Goal: Information Seeking & Learning: Learn about a topic

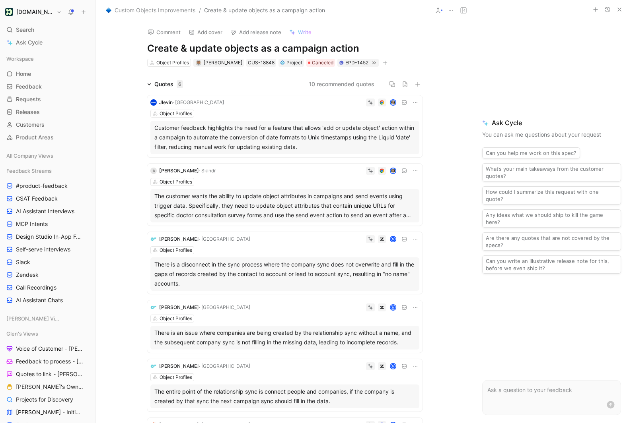
scroll to position [2, 0]
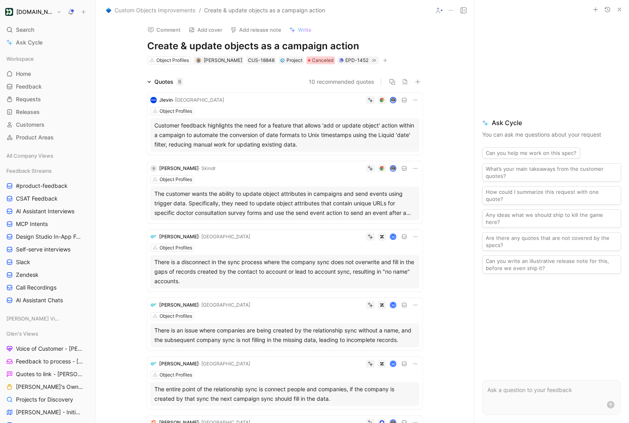
click at [312, 61] on span "Canceled" at bounding box center [322, 60] width 21 height 8
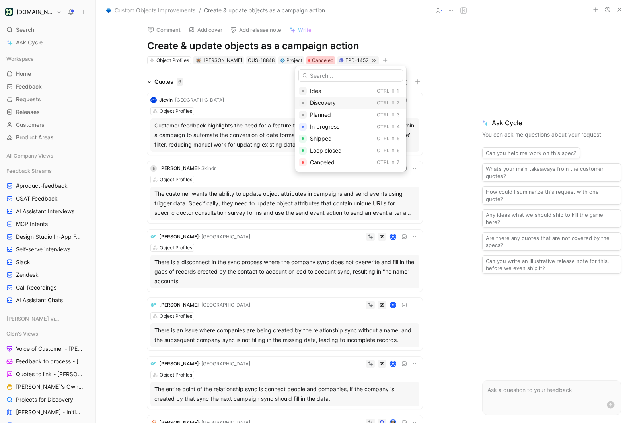
click at [320, 105] on span "Discovery" at bounding box center [323, 102] width 26 height 7
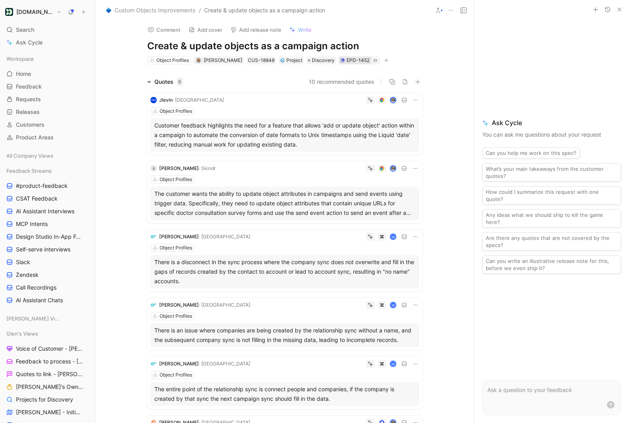
click at [346, 59] on div "EPD-1452" at bounding box center [357, 60] width 23 height 8
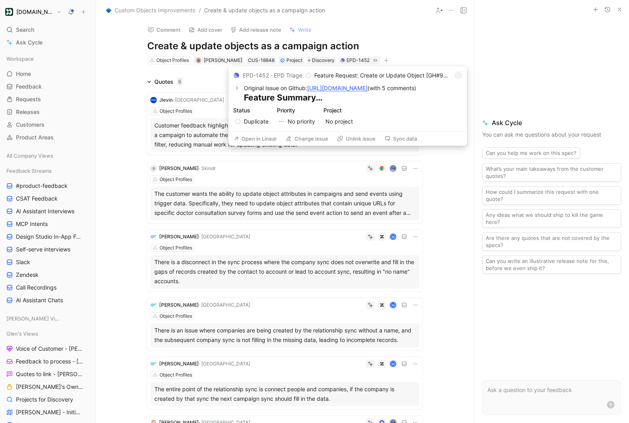
click at [260, 139] on button "Open in Linear" at bounding box center [255, 138] width 51 height 11
click at [357, 140] on button "Unlink issue" at bounding box center [356, 138] width 46 height 11
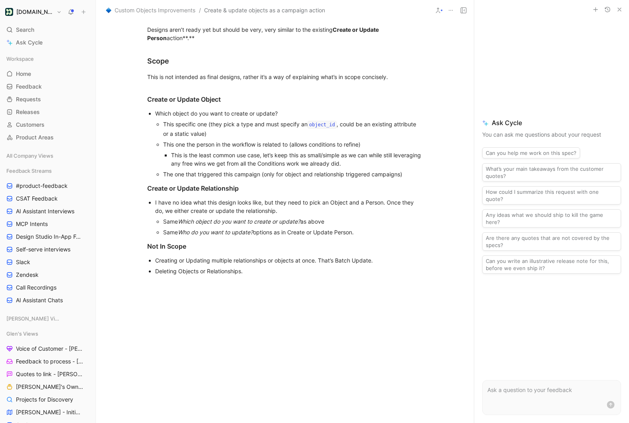
click at [304, 148] on p "This one the person in the workflow is related to (allows conditions to refine)" at bounding box center [292, 144] width 259 height 11
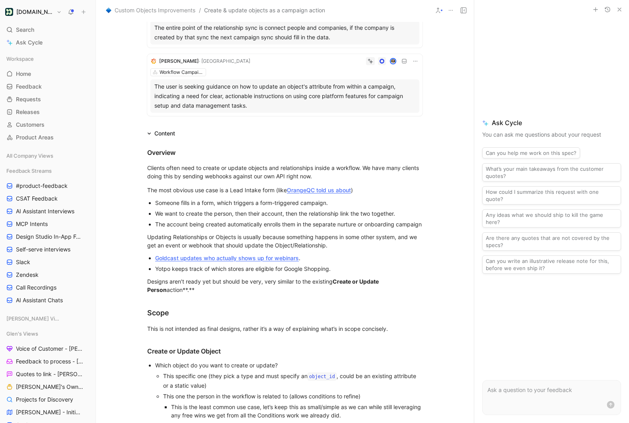
scroll to position [247, 0]
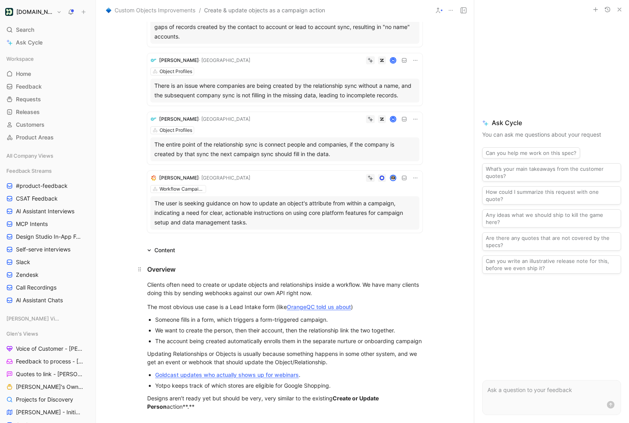
drag, startPoint x: 186, startPoint y: 292, endPoint x: 176, endPoint y: 268, distance: 26.7
click at [186, 290] on div "Clients often need to create or update objects and relationships inside a workf…" at bounding box center [284, 289] width 275 height 17
click at [181, 271] on div "Overview" at bounding box center [284, 270] width 275 height 10
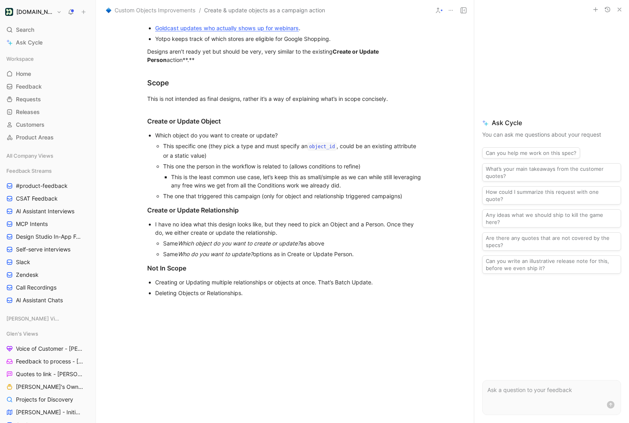
scroll to position [688, 0]
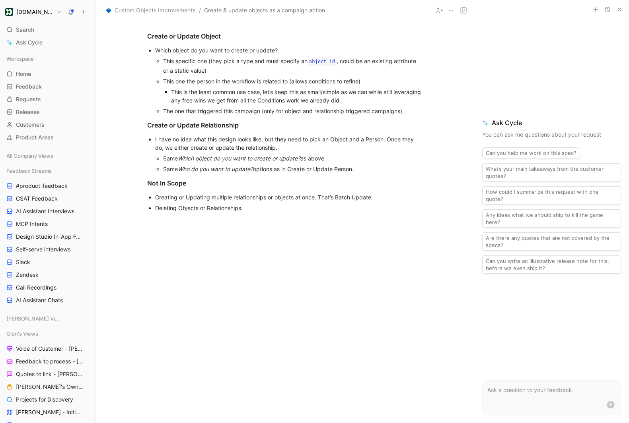
click at [227, 289] on div at bounding box center [285, 283] width 378 height 127
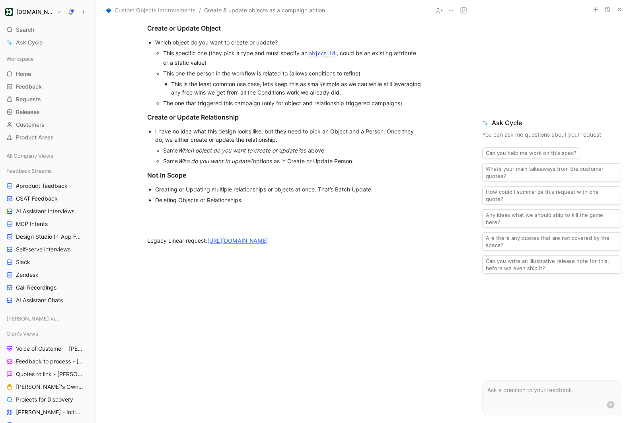
click at [373, 342] on div at bounding box center [285, 317] width 378 height 127
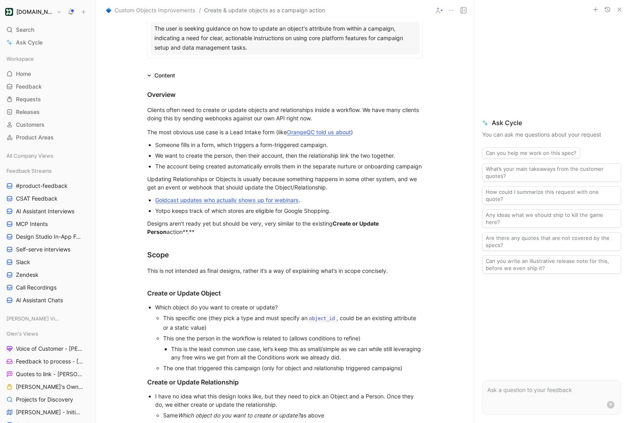
scroll to position [423, 0]
